Goal: Information Seeking & Learning: Understand process/instructions

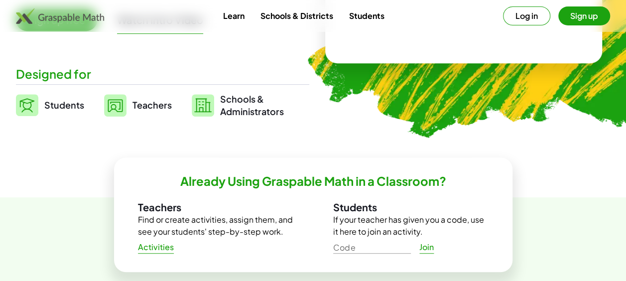
scroll to position [199, 0]
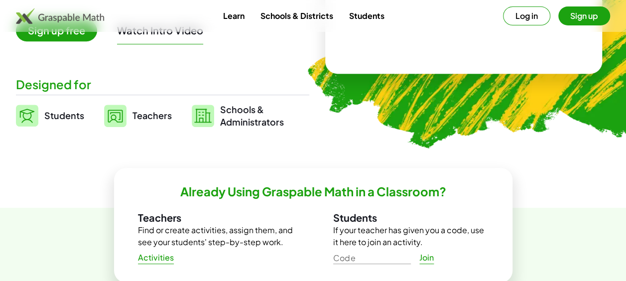
click at [149, 116] on span "Teachers" at bounding box center [152, 115] width 39 height 11
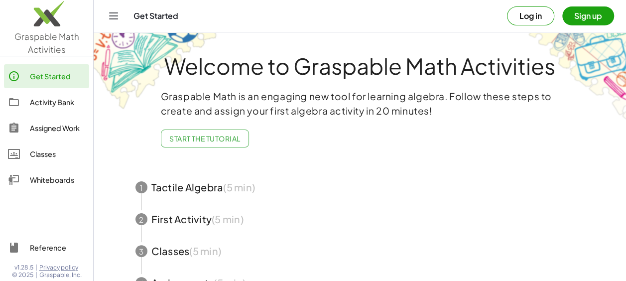
click at [45, 154] on div "Classes" at bounding box center [57, 154] width 55 height 12
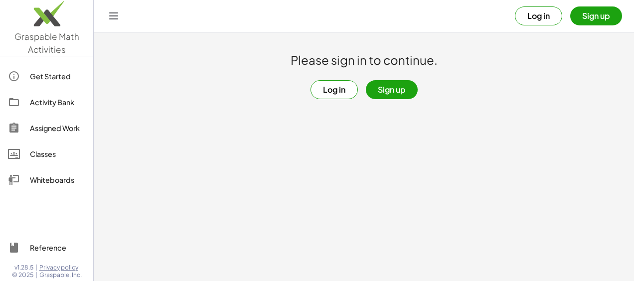
click at [380, 91] on button "Sign up" at bounding box center [392, 89] width 52 height 19
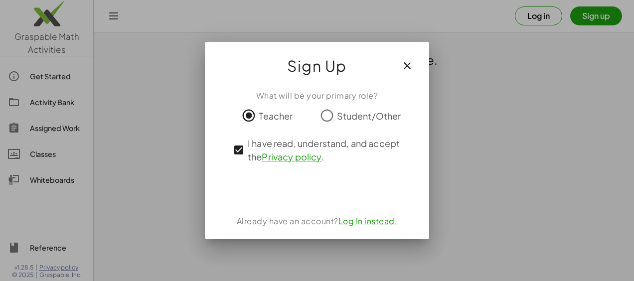
click at [406, 64] on icon "button" at bounding box center [407, 66] width 12 height 12
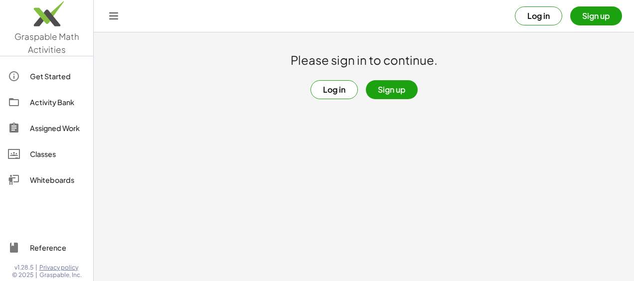
click at [48, 76] on div "Get Started" at bounding box center [57, 76] width 55 height 12
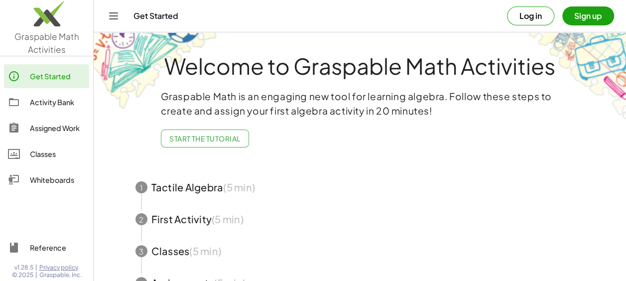
click at [110, 17] on icon "Toggle navigation" at bounding box center [114, 16] width 12 height 12
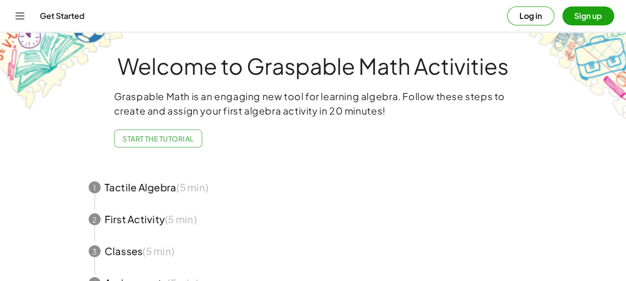
click at [20, 11] on icon "Toggle navigation" at bounding box center [20, 16] width 12 height 12
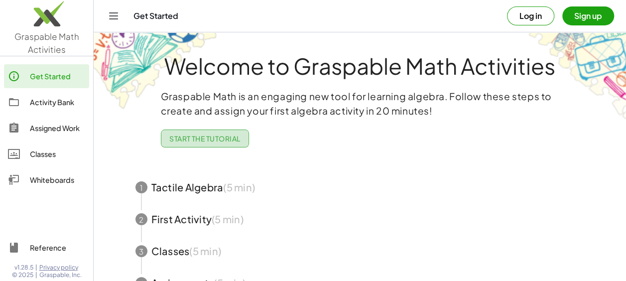
click at [219, 138] on span "Start the Tutorial" at bounding box center [204, 138] width 71 height 9
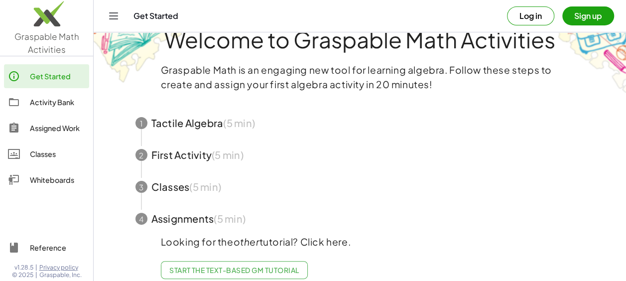
scroll to position [46, 0]
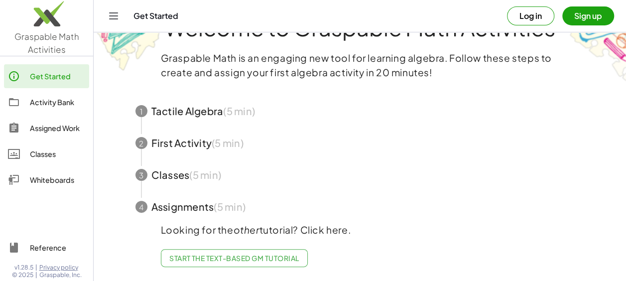
click at [240, 254] on span "Start the Text-based GM Tutorial" at bounding box center [234, 258] width 130 height 9
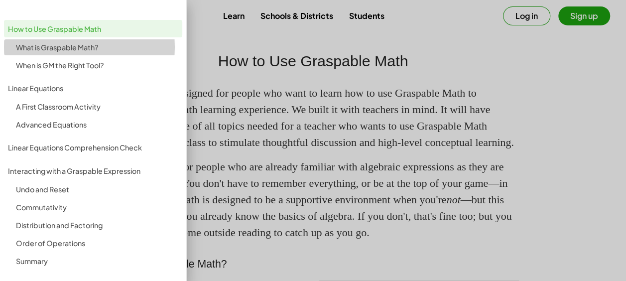
click at [49, 46] on div "What is Graspable Math?" at bounding box center [97, 47] width 162 height 12
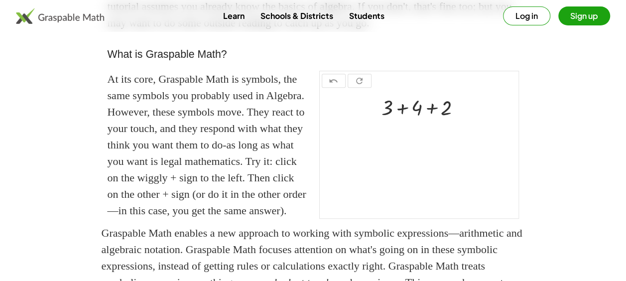
scroll to position [245, 0]
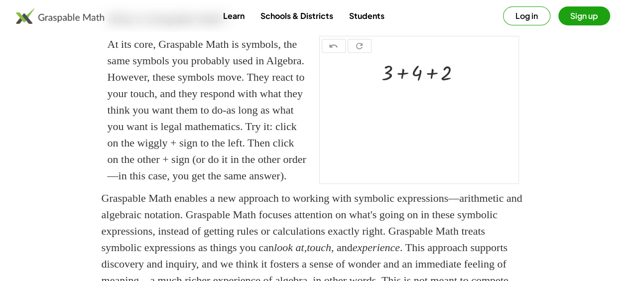
click at [540, 16] on button "Log in" at bounding box center [526, 15] width 47 height 19
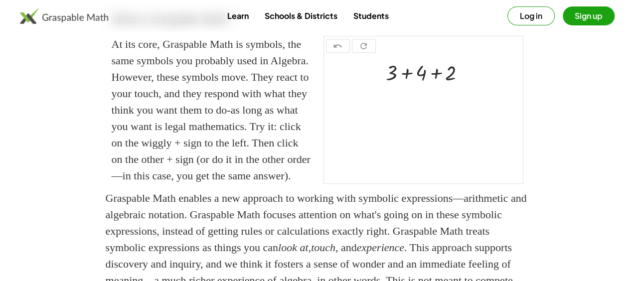
scroll to position [0, 0]
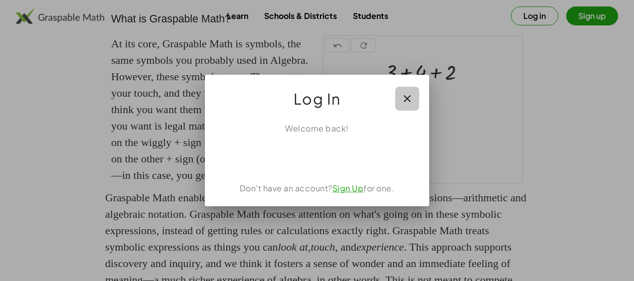
click at [405, 98] on icon "button" at bounding box center [407, 99] width 12 height 12
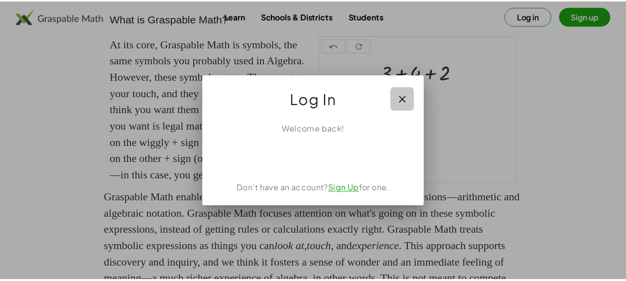
scroll to position [245, 0]
